Goal: Transaction & Acquisition: Purchase product/service

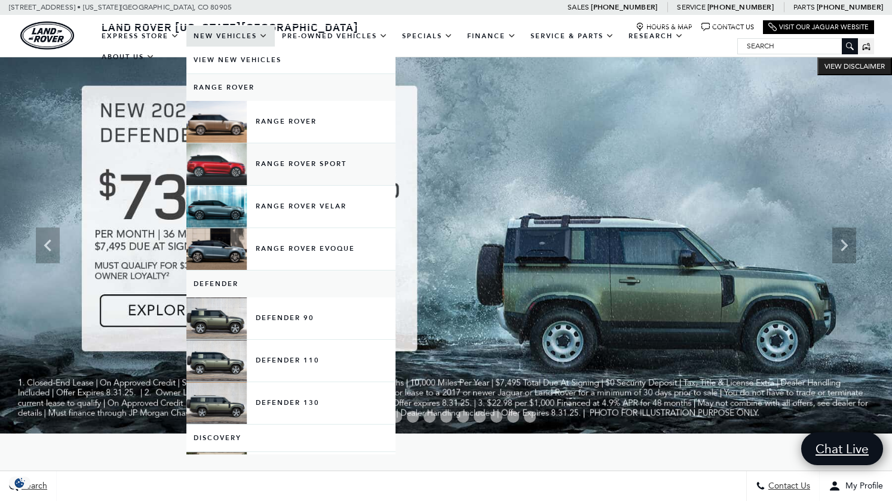
drag, startPoint x: 216, startPoint y: 178, endPoint x: 216, endPoint y: 189, distance: 10.8
click at [216, 185] on link "Range Rover Sport" at bounding box center [290, 164] width 209 height 42
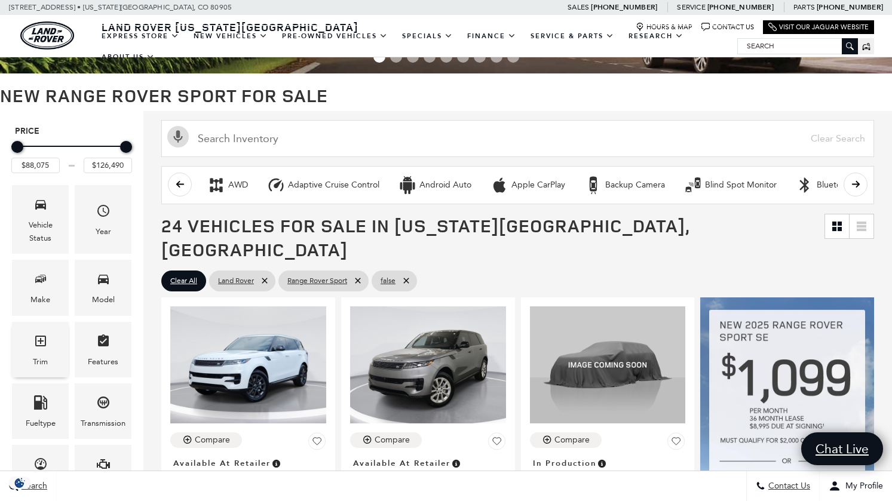
scroll to position [104, 0]
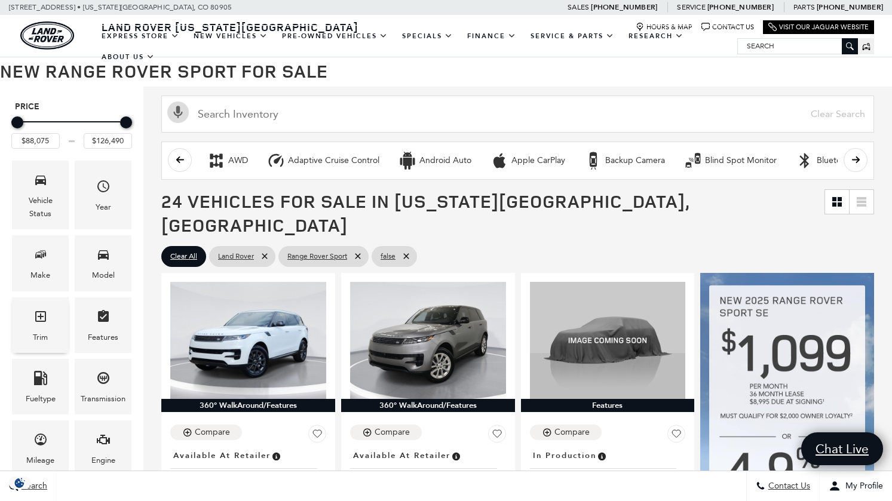
click at [42, 320] on icon "Trim" at bounding box center [40, 317] width 14 height 14
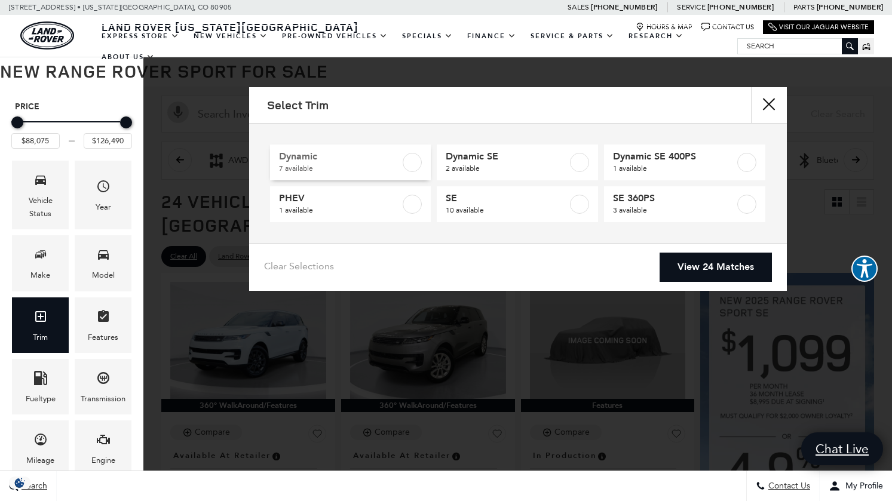
click at [302, 157] on span "Dynamic" at bounding box center [340, 157] width 122 height 12
type input "$100,545"
checkbox input "true"
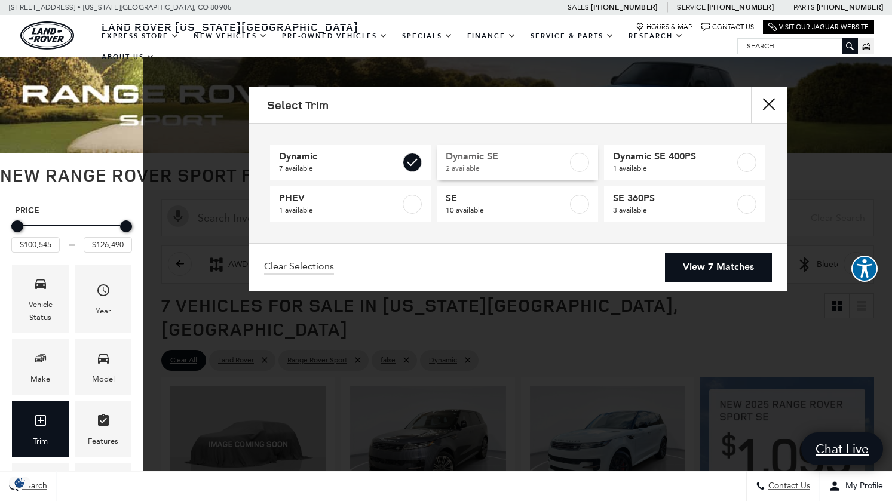
click at [482, 154] on span "Dynamic SE" at bounding box center [507, 157] width 122 height 12
checkbox input "true"
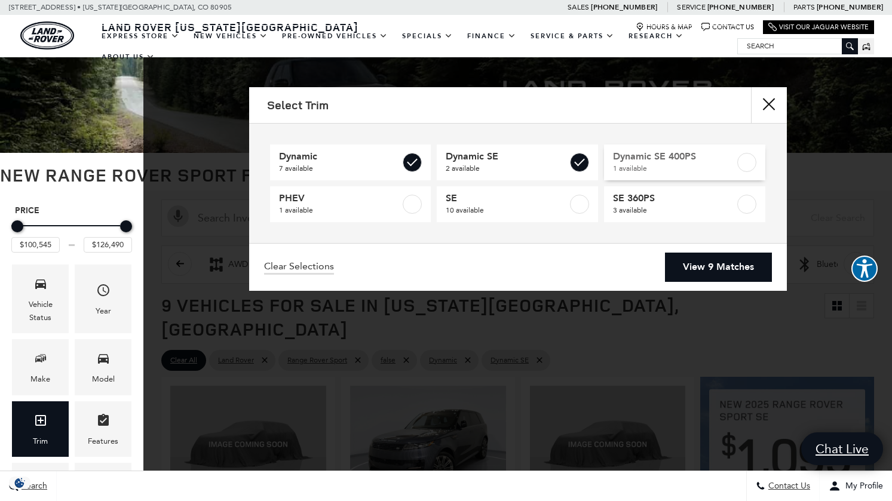
click at [650, 158] on span "Dynamic SE 400PS" at bounding box center [674, 157] width 122 height 12
checkbox input "true"
click at [695, 261] on link "View 10 Matches" at bounding box center [716, 267] width 112 height 29
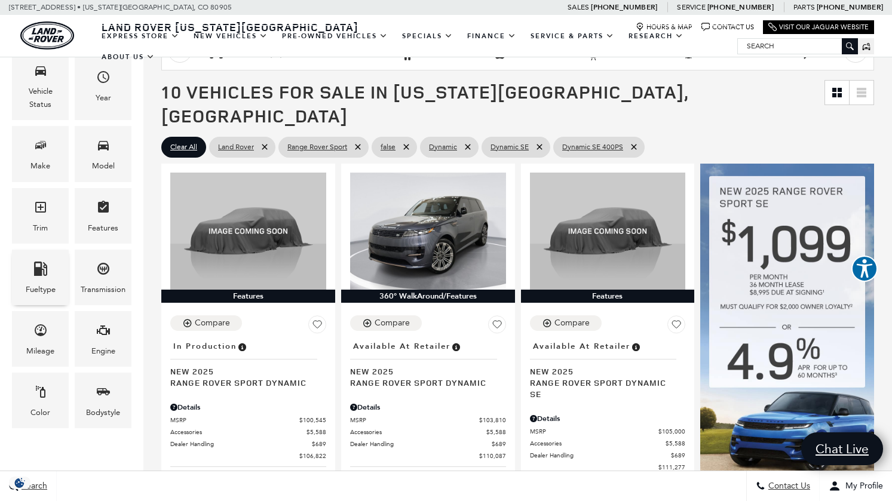
scroll to position [225, 0]
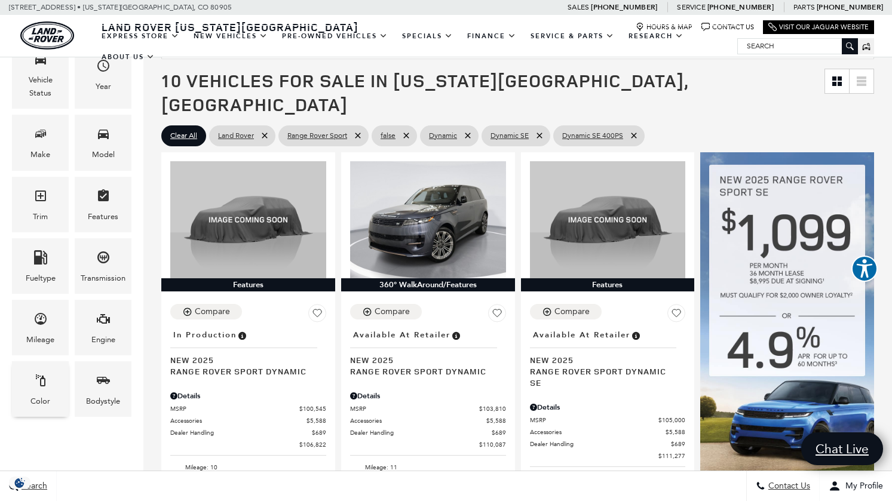
click at [38, 384] on icon "Color" at bounding box center [40, 381] width 14 height 14
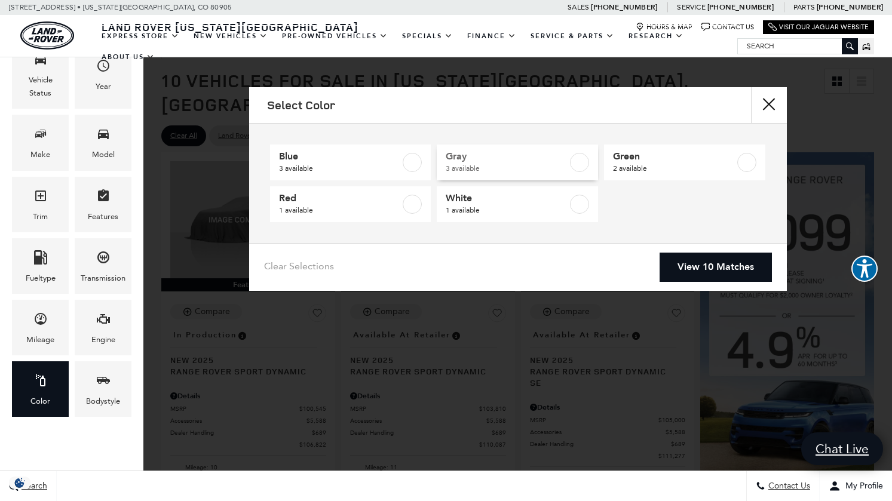
click at [464, 155] on span "Gray" at bounding box center [507, 157] width 122 height 12
type input "$105,000"
type input "$125,145"
checkbox input "true"
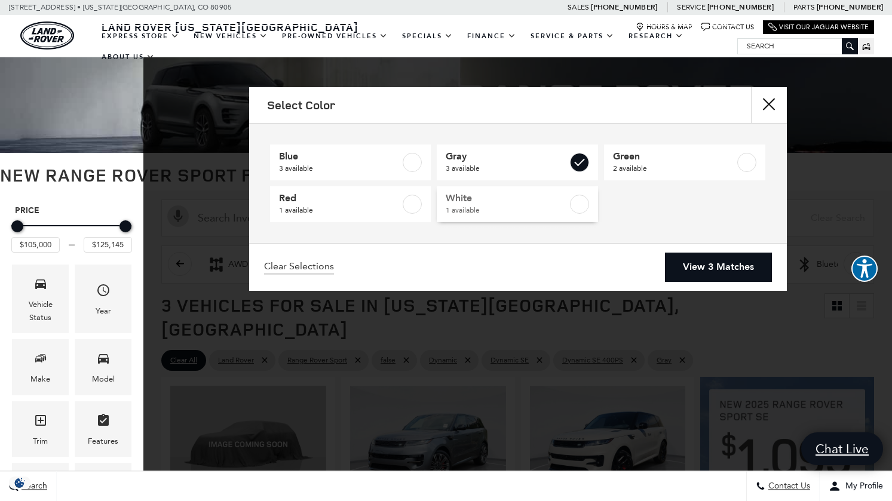
click at [470, 201] on span "White" at bounding box center [507, 198] width 122 height 12
checkbox input "true"
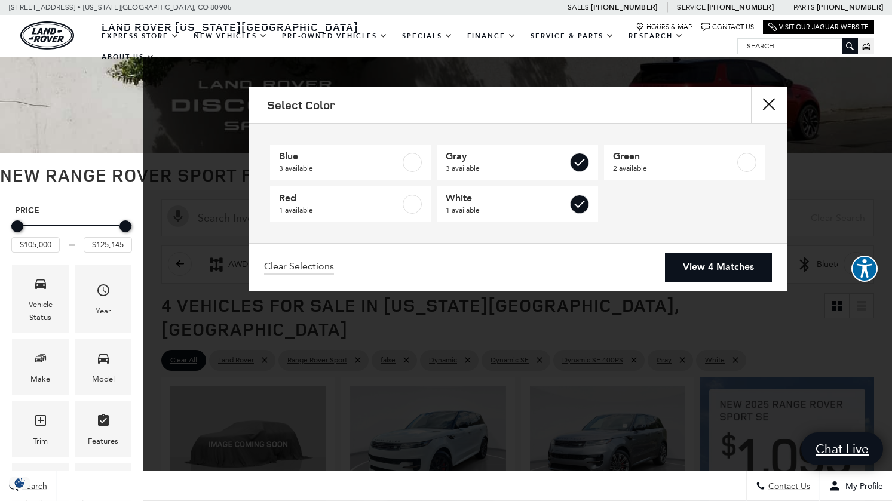
click at [724, 268] on link "View 4 Matches" at bounding box center [718, 267] width 107 height 29
